Goal: Book appointment/travel/reservation

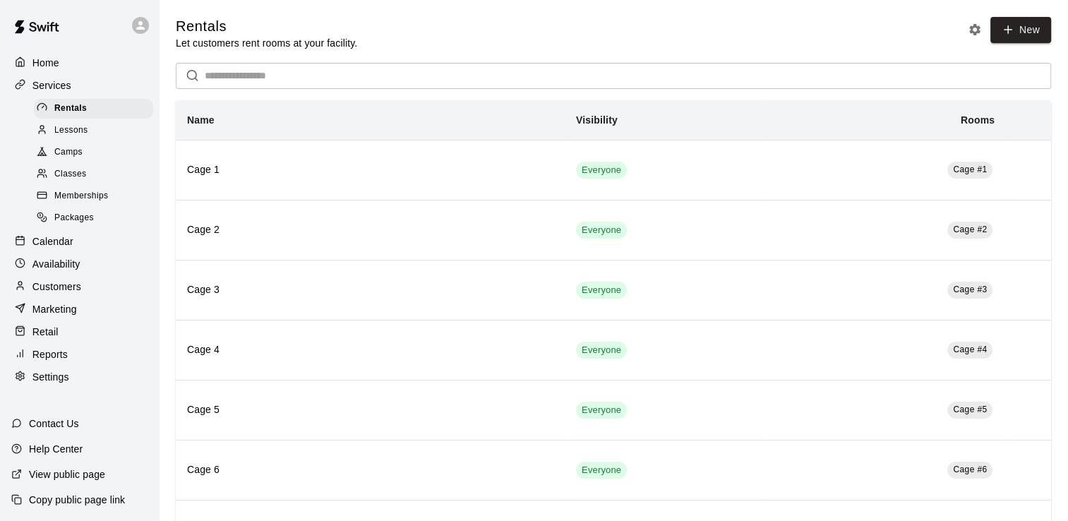
click at [61, 248] on p "Calendar" at bounding box center [52, 241] width 41 height 14
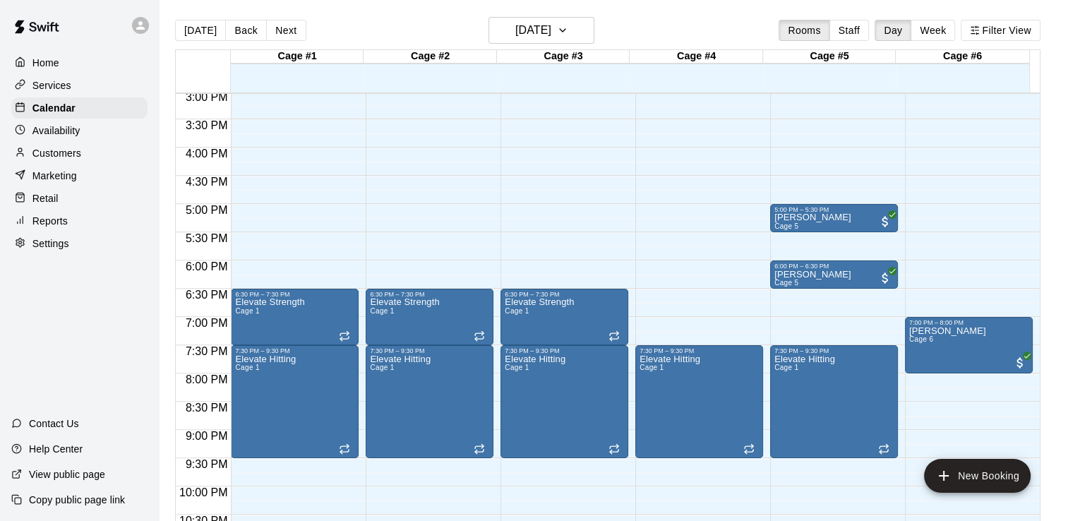
scroll to position [846, 0]
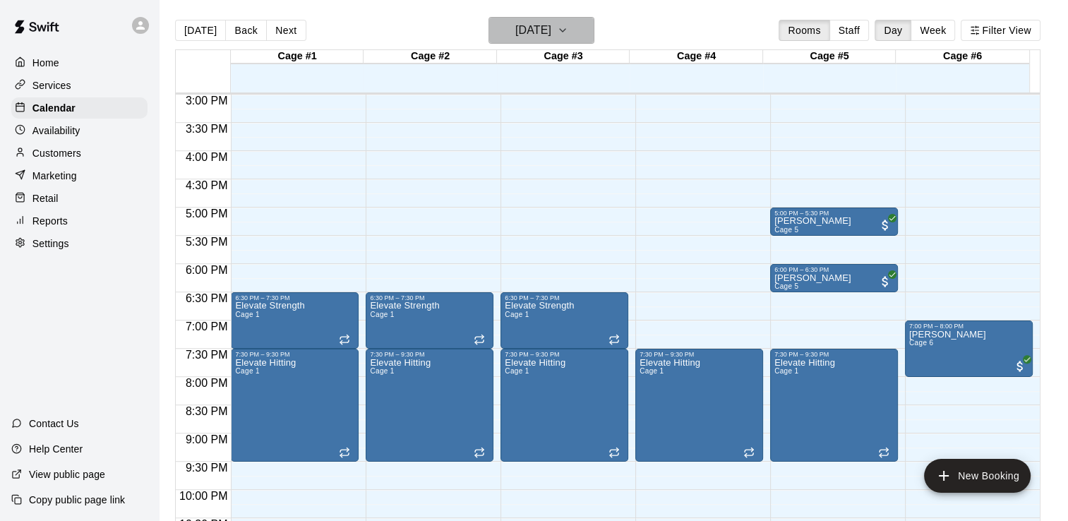
click at [568, 29] on icon "button" at bounding box center [562, 30] width 11 height 17
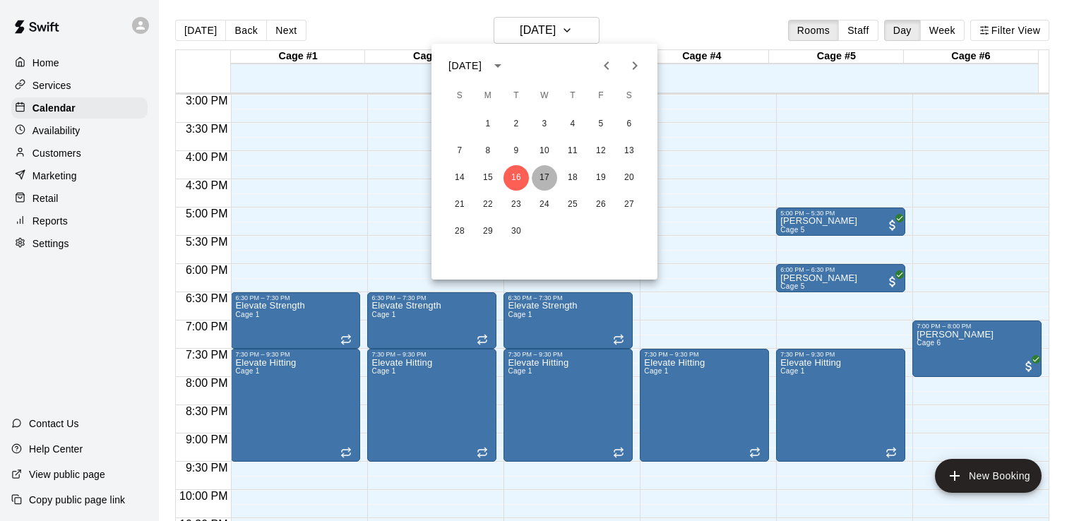
click at [544, 176] on button "17" at bounding box center [544, 177] width 25 height 25
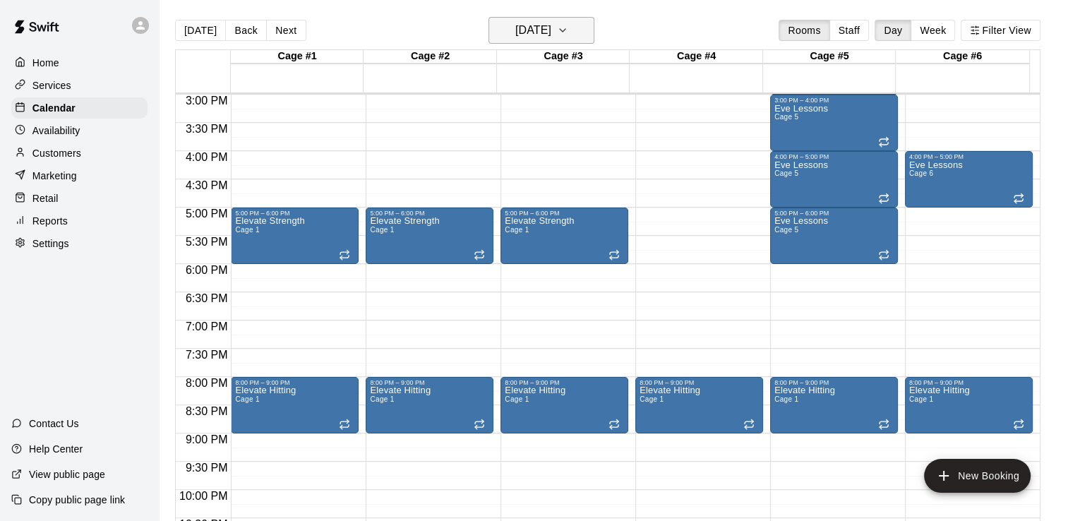
click at [568, 30] on icon "button" at bounding box center [562, 30] width 11 height 17
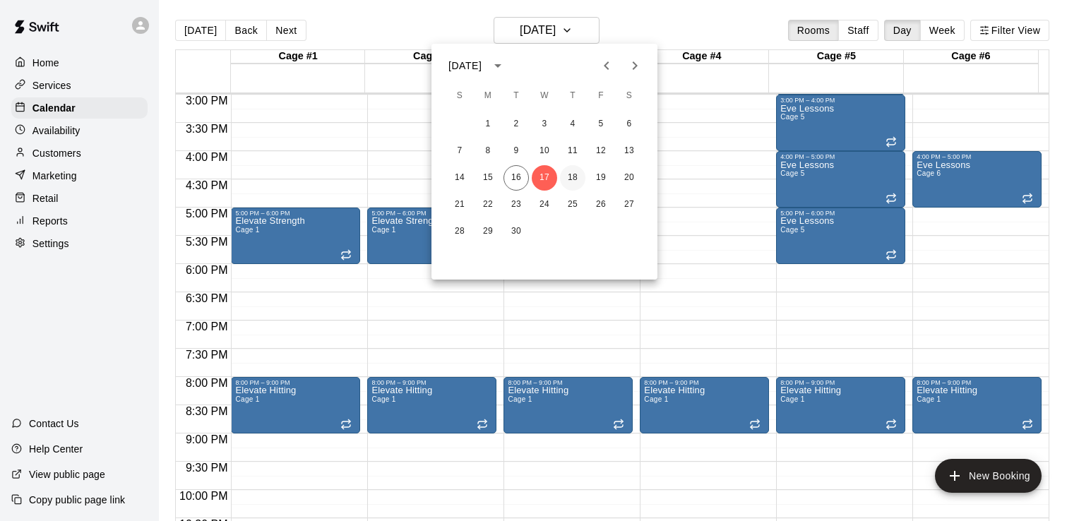
click at [573, 176] on button "18" at bounding box center [572, 177] width 25 height 25
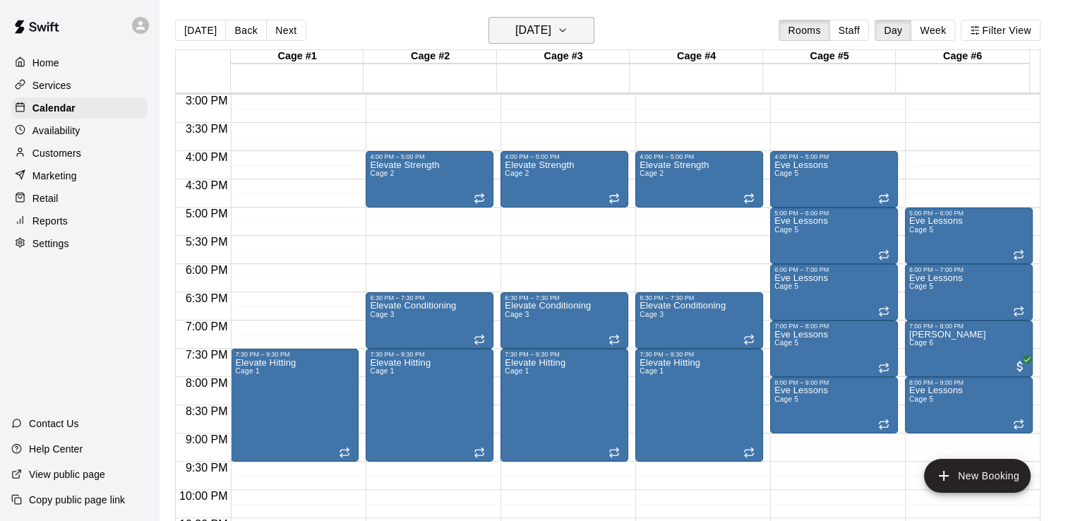
click at [565, 29] on icon "button" at bounding box center [563, 30] width 6 height 3
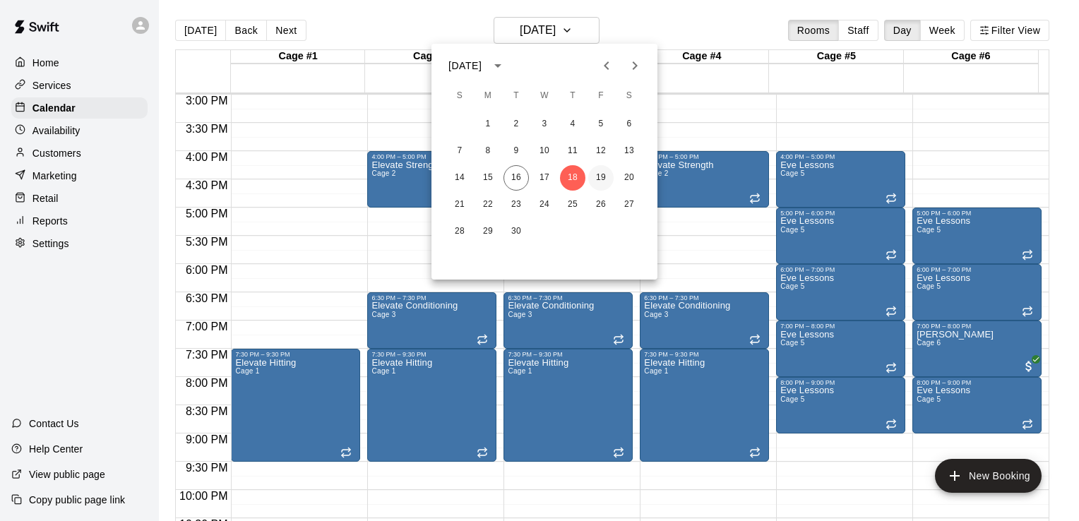
click at [604, 179] on button "19" at bounding box center [600, 177] width 25 height 25
